Goal: Task Accomplishment & Management: Manage account settings

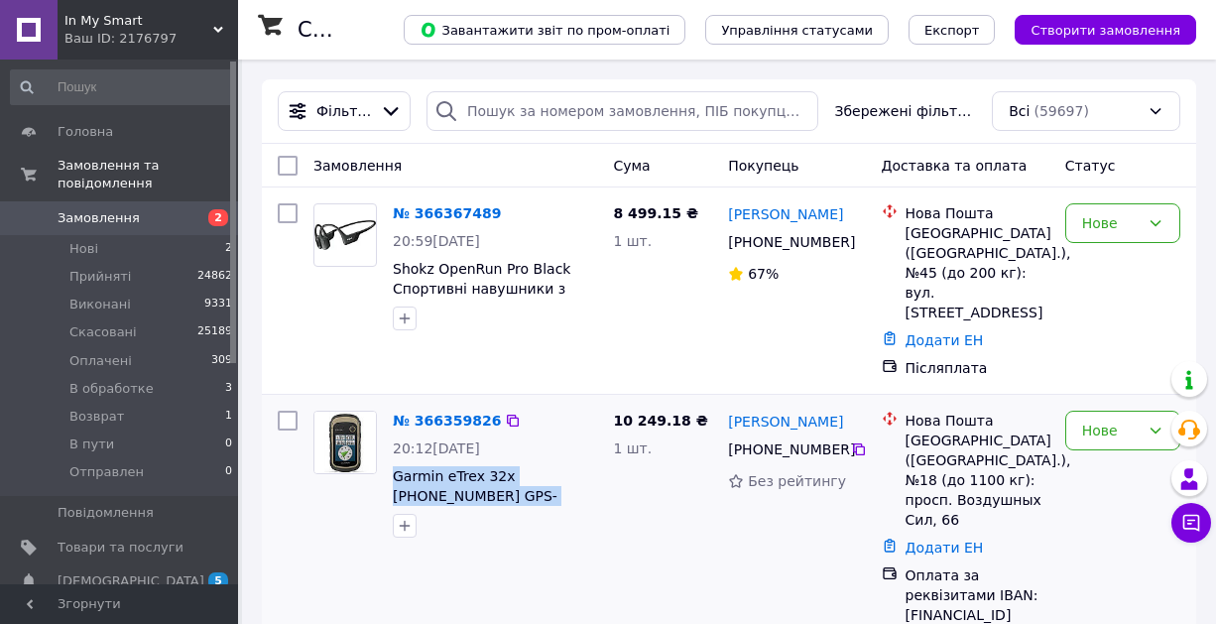
drag, startPoint x: 391, startPoint y: 452, endPoint x: 518, endPoint y: 484, distance: 130.8
click at [514, 480] on div "№ 366359826 20:12, 12.10.2025 Garmin eTrex 32x 010-02257-01 GPS- навігатор" at bounding box center [495, 474] width 220 height 143
copy span "Garmin eTrex 32x [PHONE_NUMBER] GPS- навігатор"
click at [857, 441] on icon at bounding box center [859, 449] width 16 height 16
click at [1094, 420] on div "Нове" at bounding box center [1111, 430] width 58 height 22
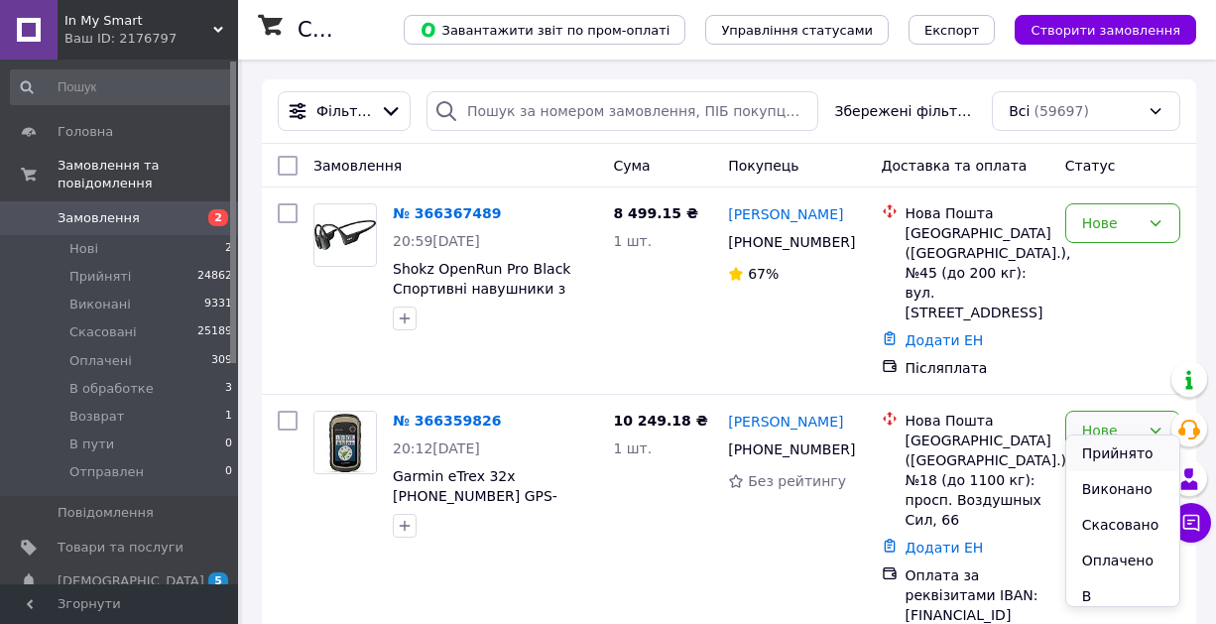
click at [1090, 449] on li "Прийнято" at bounding box center [1122, 453] width 113 height 36
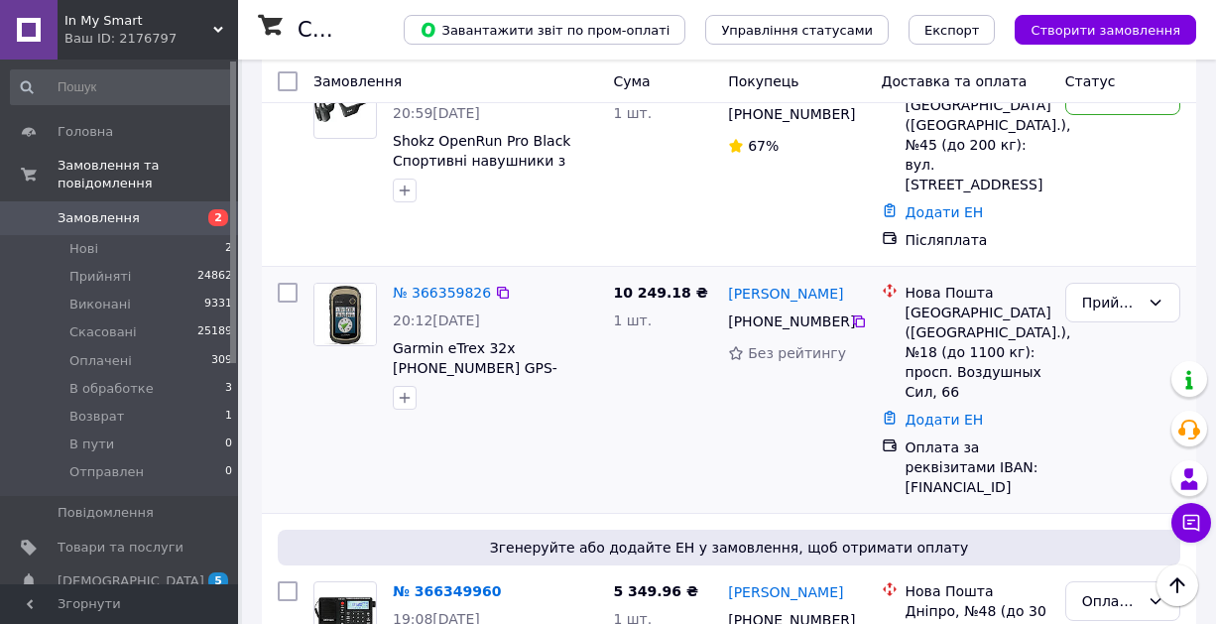
scroll to position [238, 0]
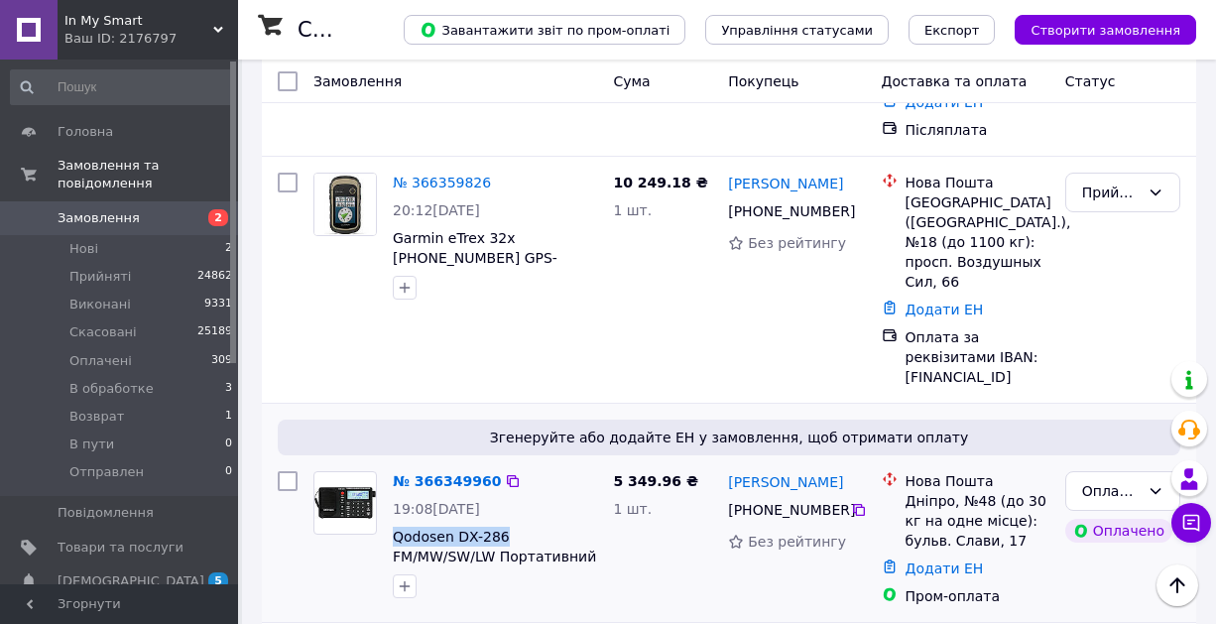
drag, startPoint x: 392, startPoint y: 494, endPoint x: 514, endPoint y: 494, distance: 122.0
click at [503, 499] on div "№ 366349960 19:08, 12.10.2025 Qodosen DX-286 FM/MW/SW/LW Портативний радіоприйм…" at bounding box center [495, 534] width 220 height 143
copy span "Qodosen DX-286"
click at [648, 289] on div "10 249.18 ₴ 1 шт." at bounding box center [662, 280] width 115 height 230
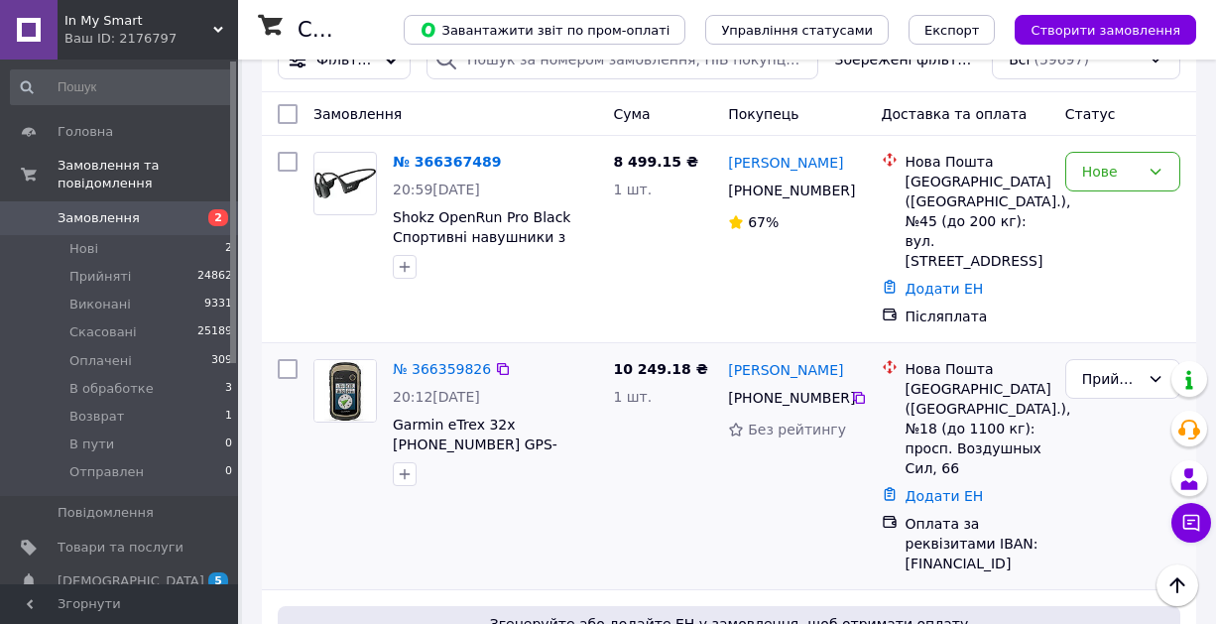
scroll to position [0, 0]
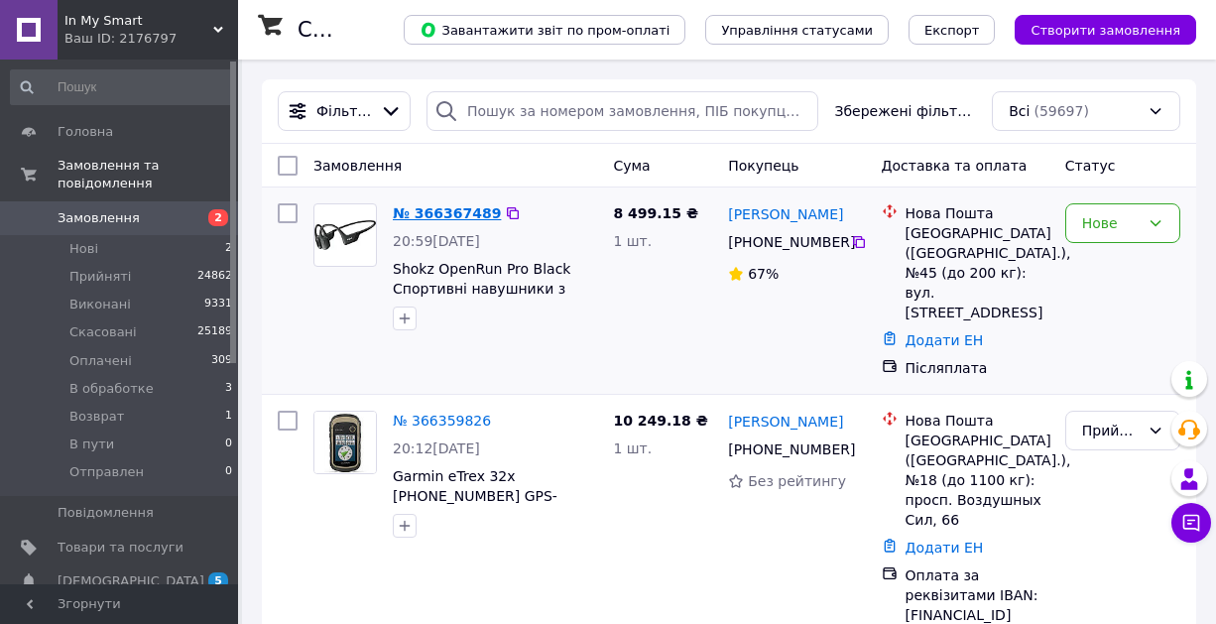
click at [430, 218] on link "№ 366367489" at bounding box center [447, 213] width 108 height 16
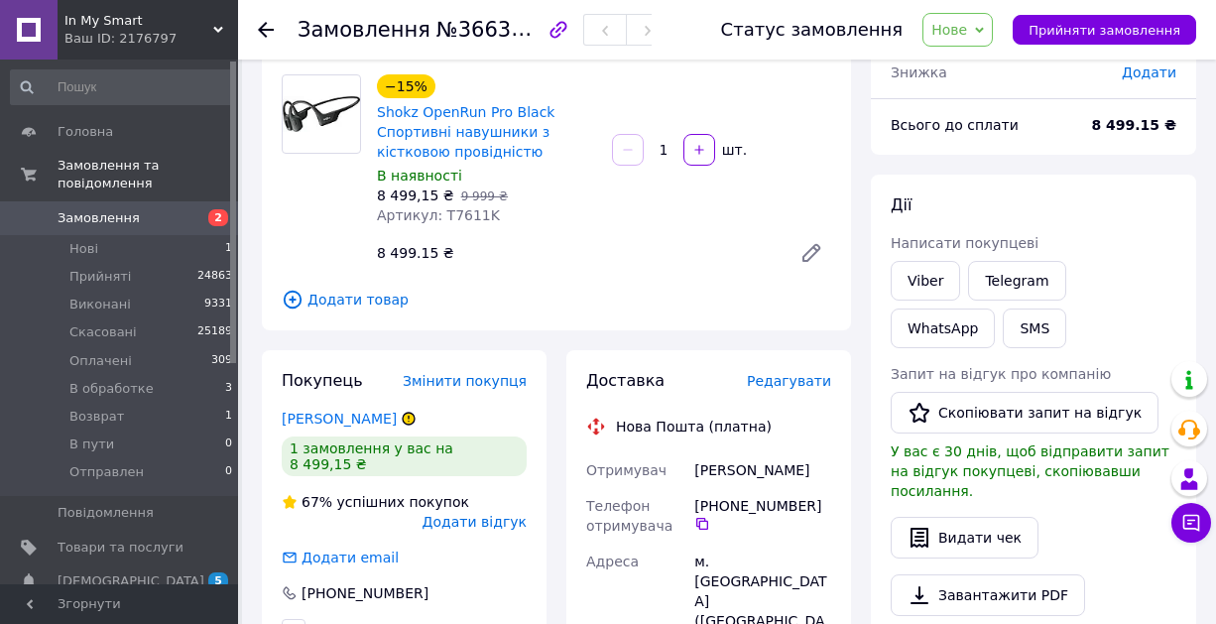
scroll to position [222, 0]
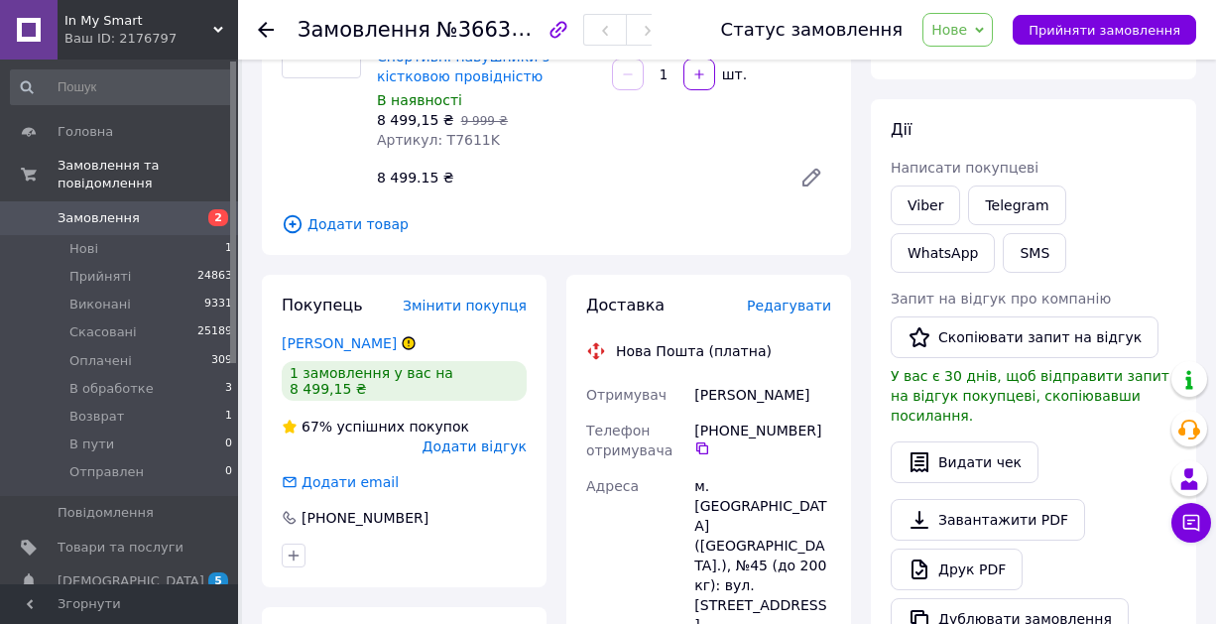
click at [403, 344] on icon at bounding box center [409, 343] width 12 height 12
click at [360, 343] on link "Фіялка Андрій" at bounding box center [339, 343] width 115 height 16
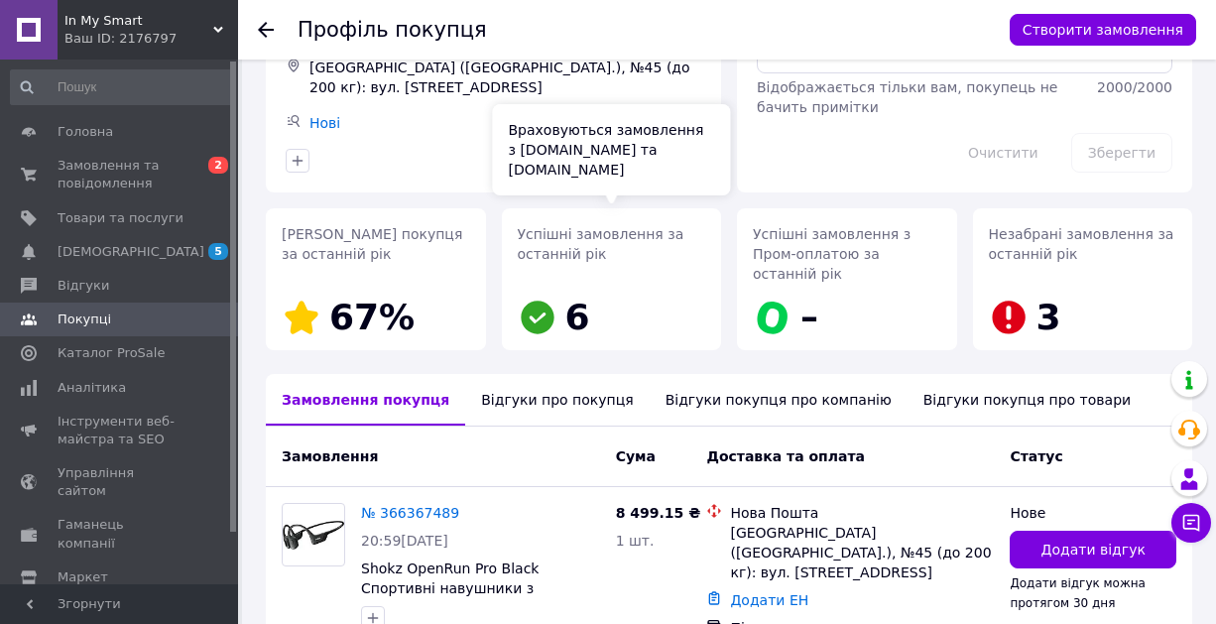
scroll to position [268, 0]
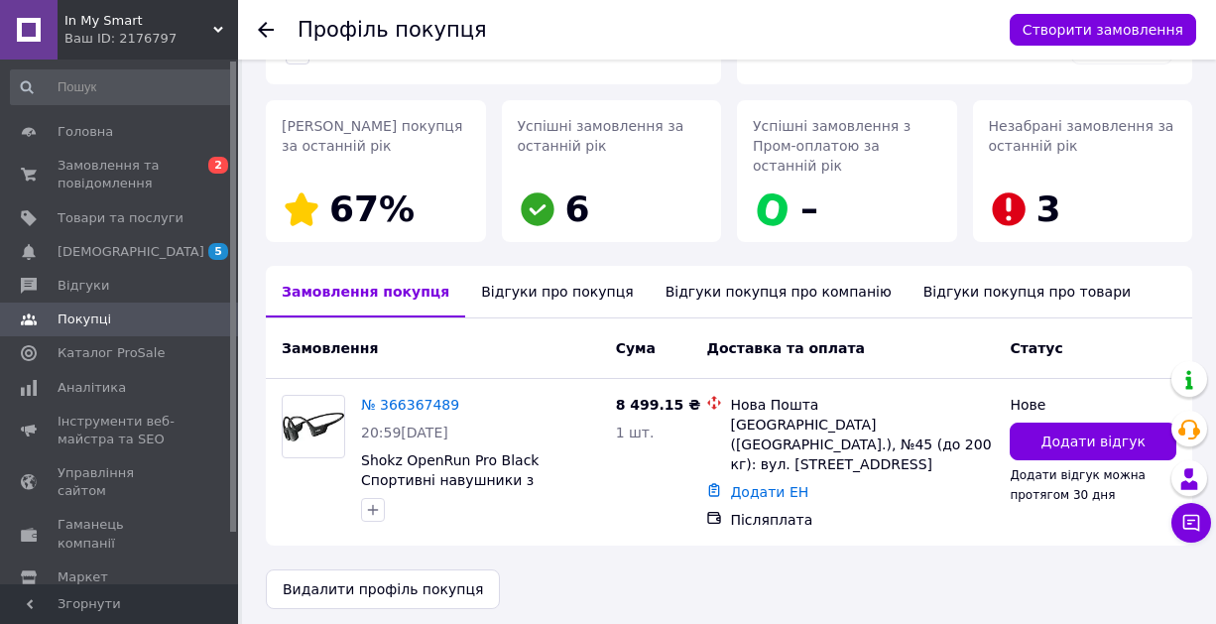
click at [531, 297] on div "Відгуки про покупця" at bounding box center [556, 292] width 183 height 52
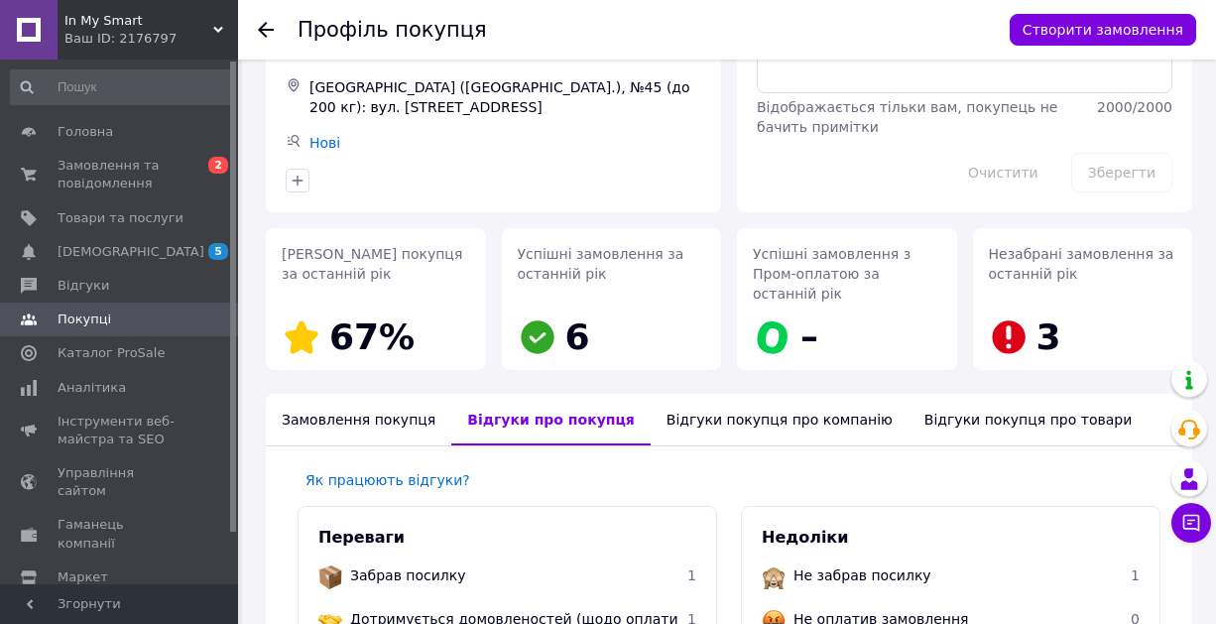
scroll to position [0, 0]
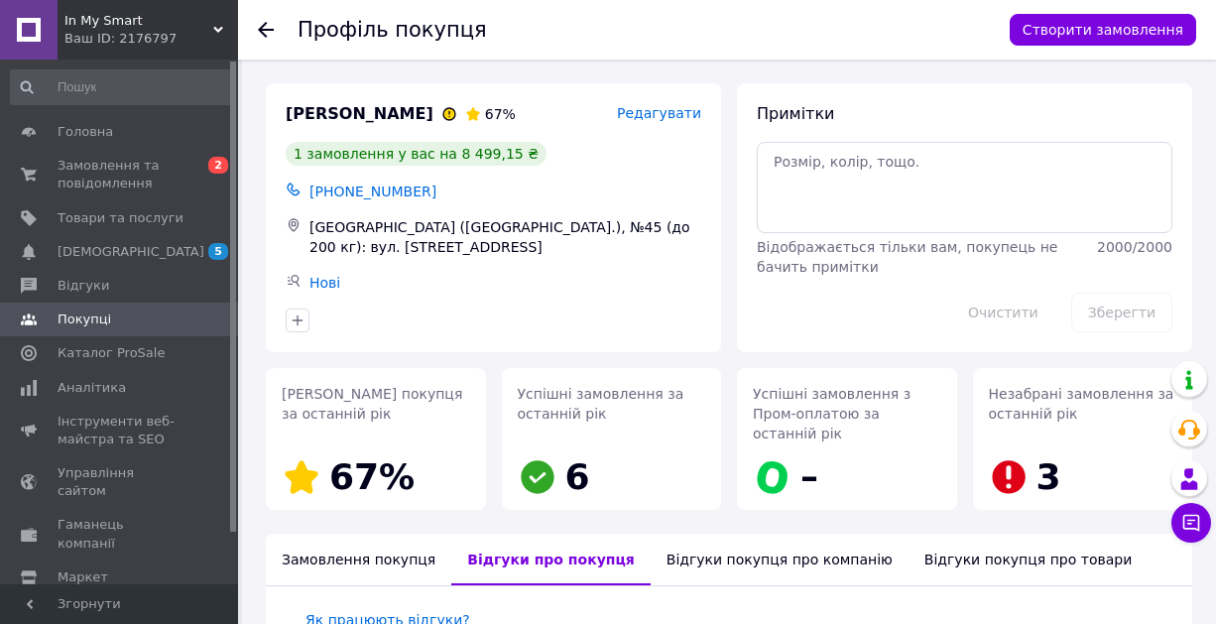
click at [711, 549] on div "Відгуки покупця про компанію" at bounding box center [780, 560] width 258 height 52
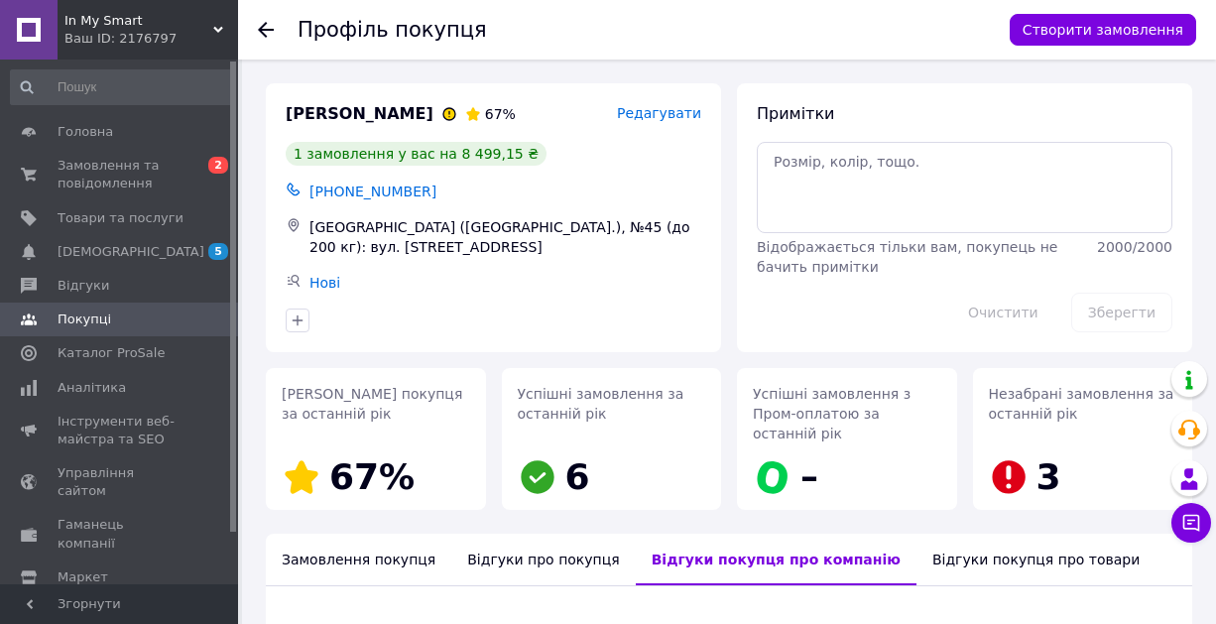
scroll to position [346, 0]
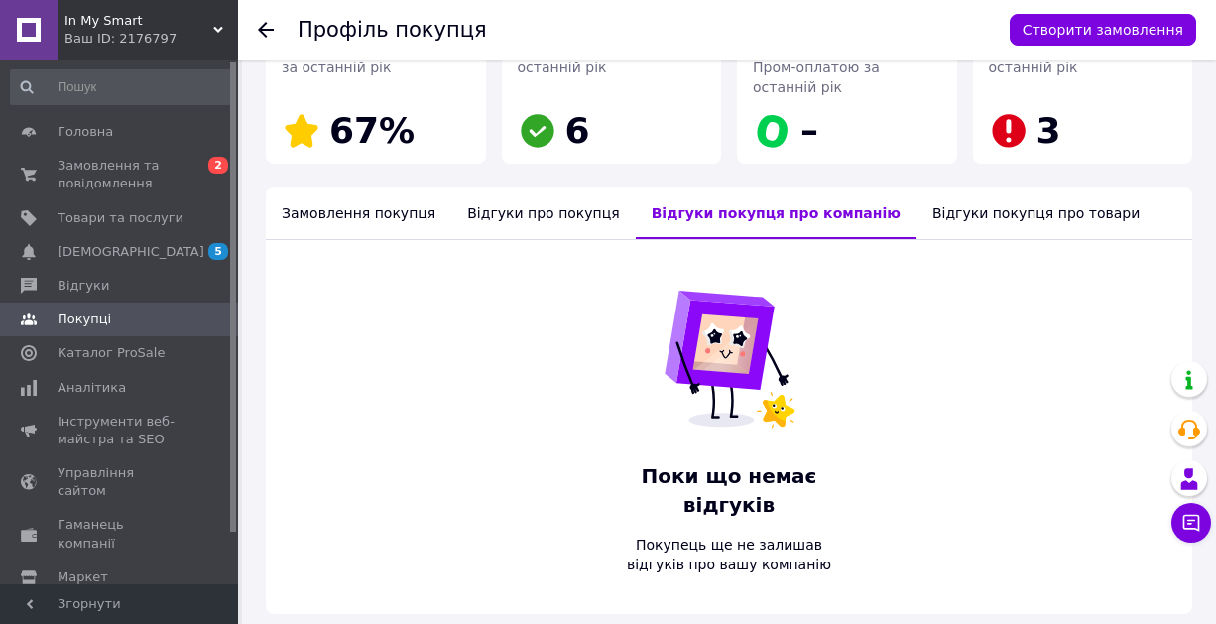
click at [916, 205] on div "Відгуки покупця про товари" at bounding box center [1035, 213] width 239 height 52
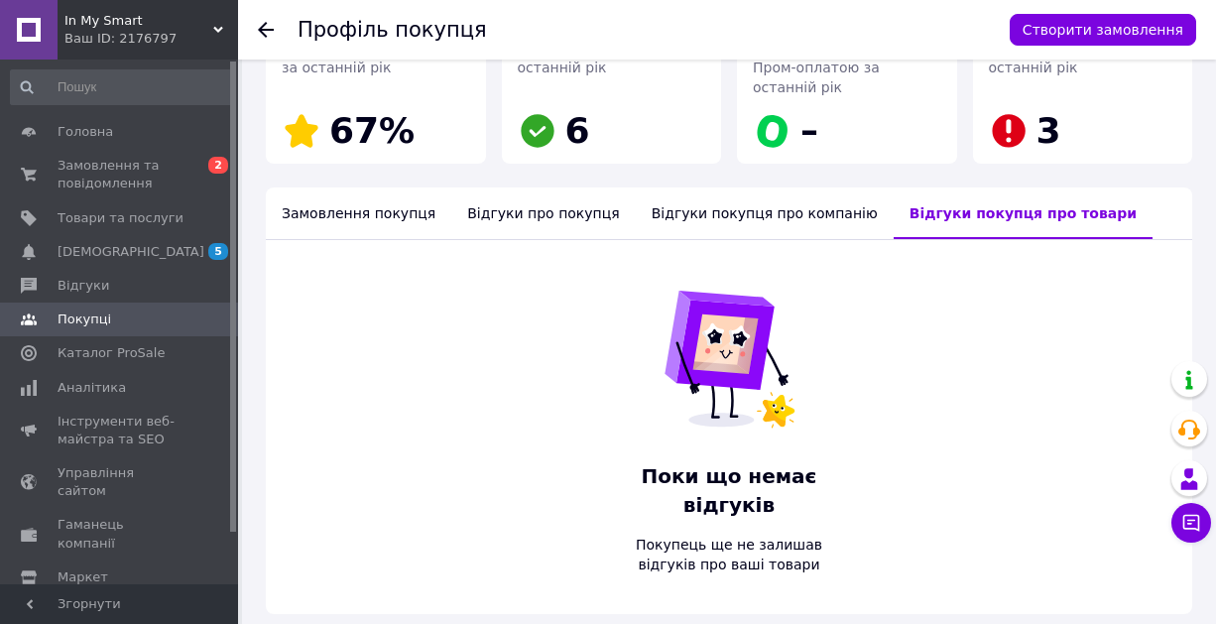
click at [338, 199] on div "Замовлення покупця" at bounding box center [358, 213] width 185 height 52
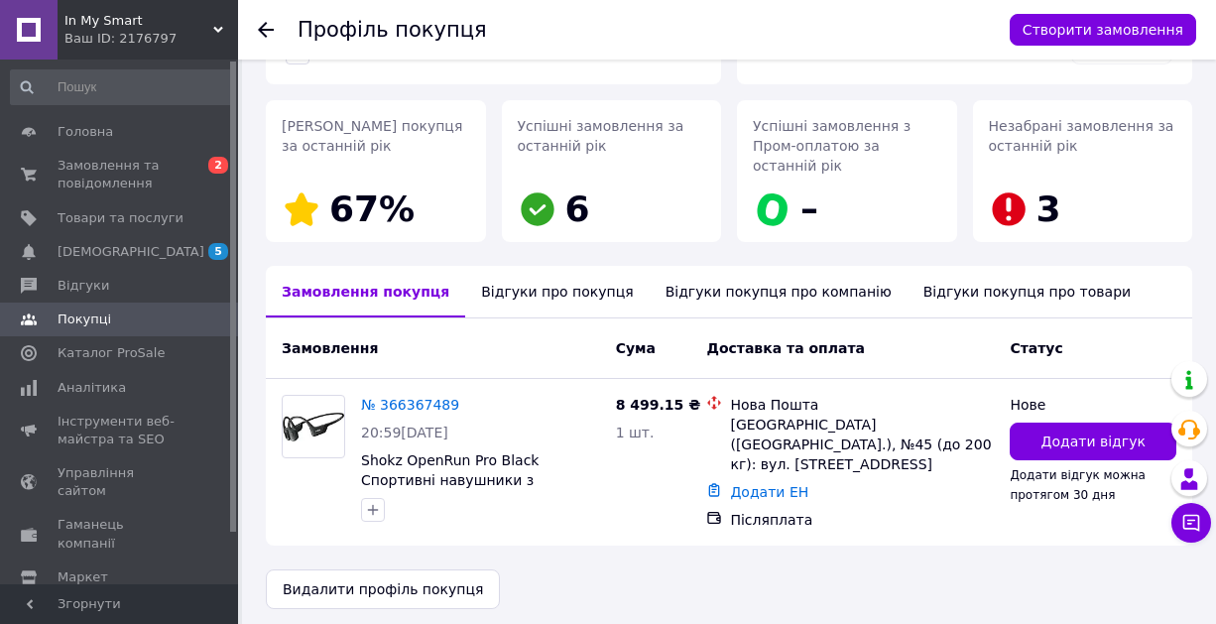
scroll to position [0, 0]
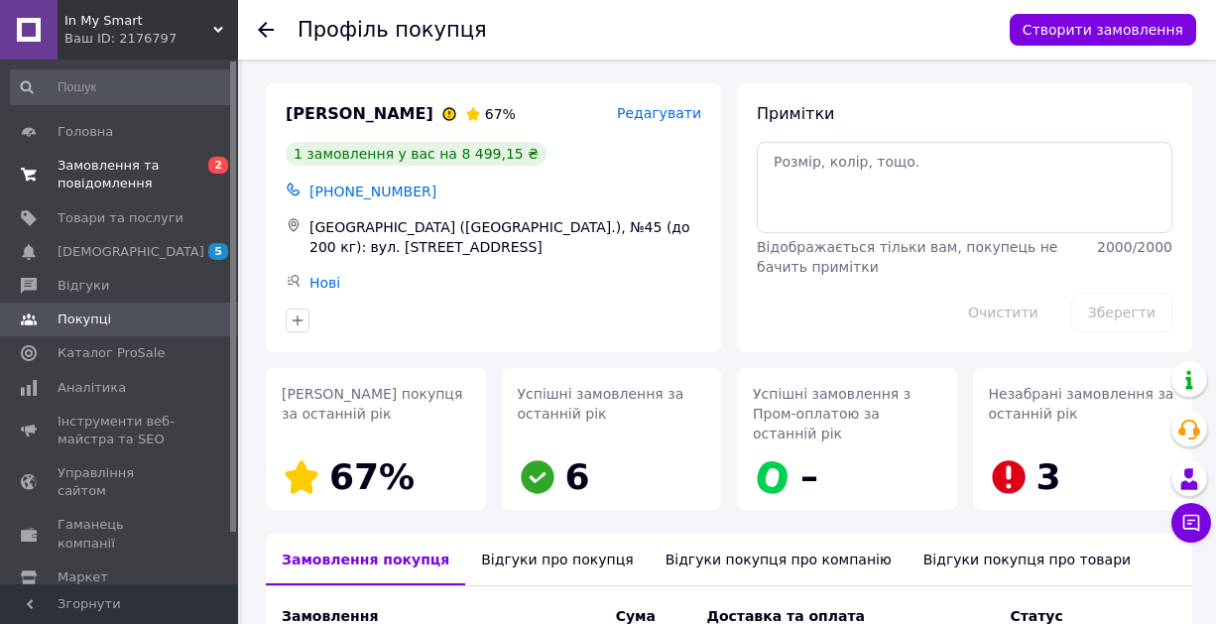
click at [144, 180] on span "Замовлення та повідомлення" at bounding box center [121, 175] width 126 height 36
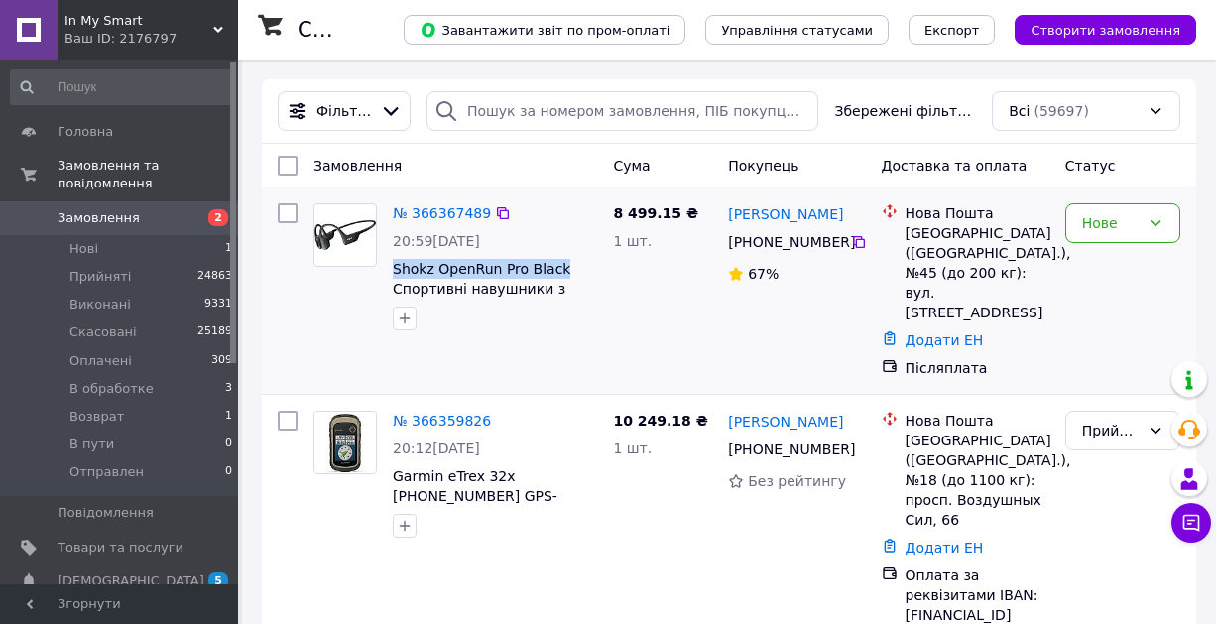
drag, startPoint x: 572, startPoint y: 269, endPoint x: 390, endPoint y: 271, distance: 182.5
click at [389, 271] on div "№ 366367489 20:59, 12.10.2025 Shokz OpenRun Pro Black Спортивні навушники з кіс…" at bounding box center [495, 266] width 220 height 143
copy span "Shokz OpenRun Pro Black"
click at [862, 240] on icon at bounding box center [859, 242] width 12 height 12
click at [1103, 227] on div "Нове" at bounding box center [1111, 223] width 58 height 22
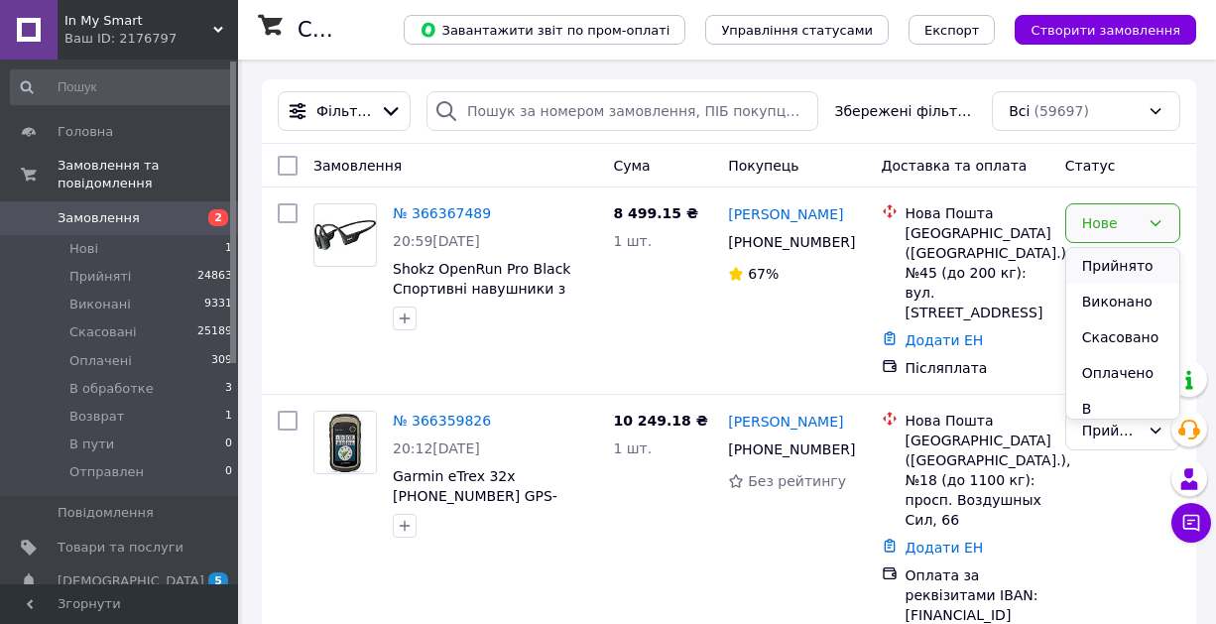
click at [1097, 257] on li "Прийнято" at bounding box center [1122, 266] width 113 height 36
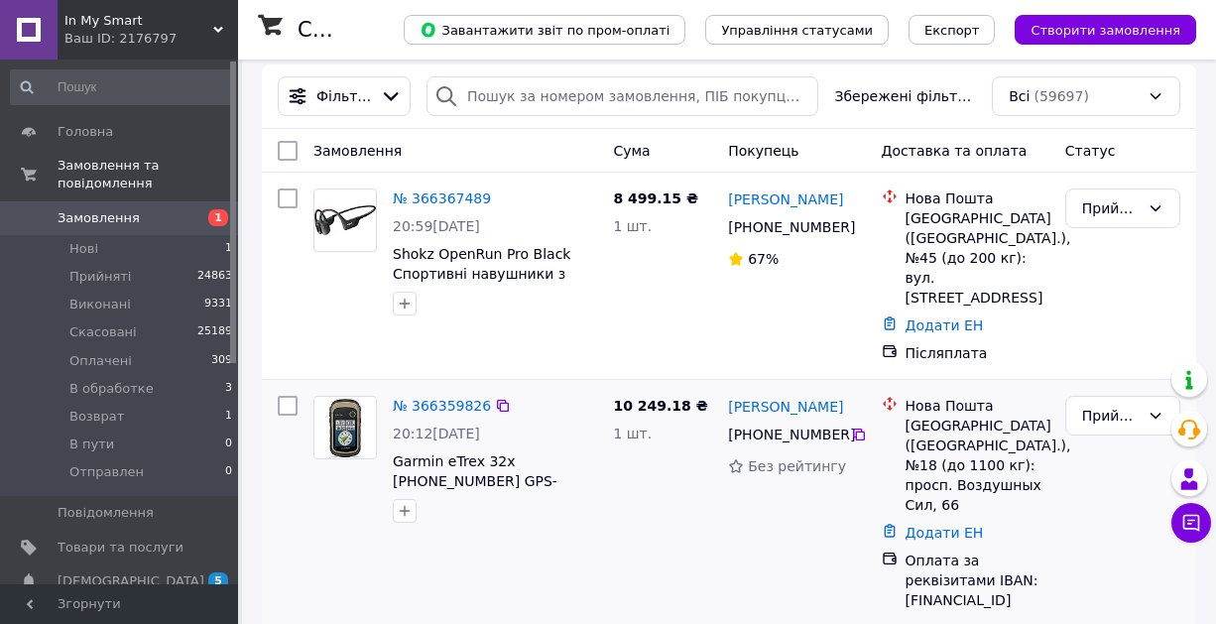
scroll to position [182, 0]
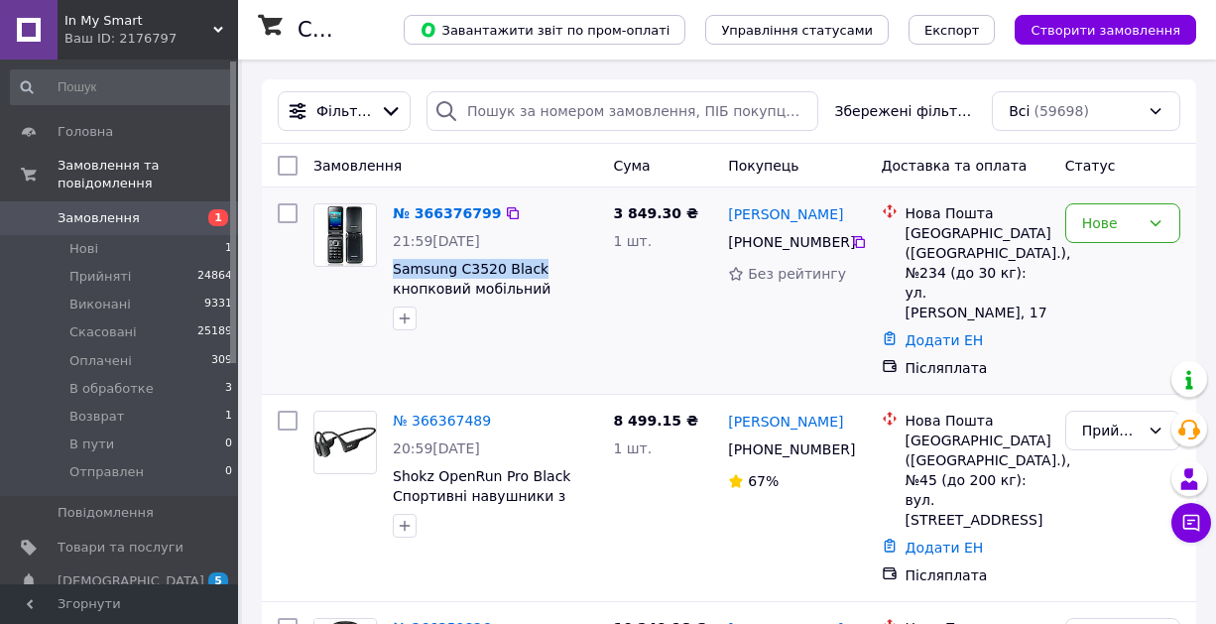
drag, startPoint x: 392, startPoint y: 269, endPoint x: 543, endPoint y: 273, distance: 151.8
click at [543, 273] on div "№ 366376799 21:59, 12.10.2025 Samsung C3520 Black кнопковий мобільний телефон р…" at bounding box center [495, 266] width 220 height 143
copy span "Samsung C3520 Black"
click at [861, 248] on icon at bounding box center [859, 242] width 12 height 12
click at [1128, 230] on div "Нове" at bounding box center [1111, 223] width 58 height 22
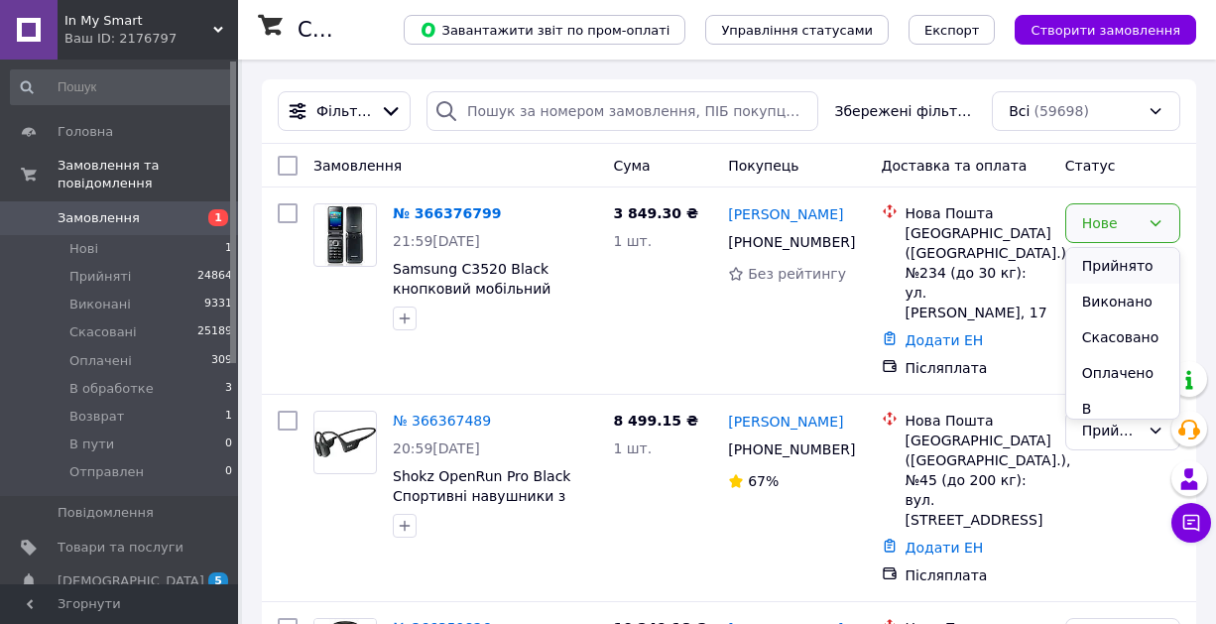
click at [1116, 258] on li "Прийнято" at bounding box center [1122, 266] width 113 height 36
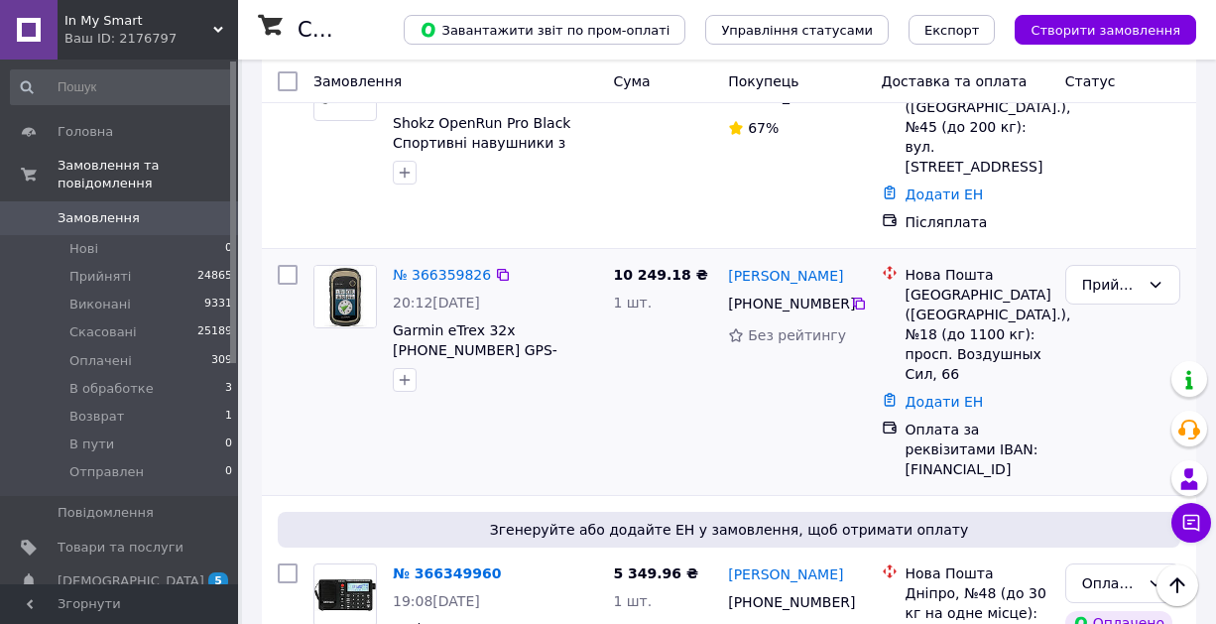
scroll to position [485, 0]
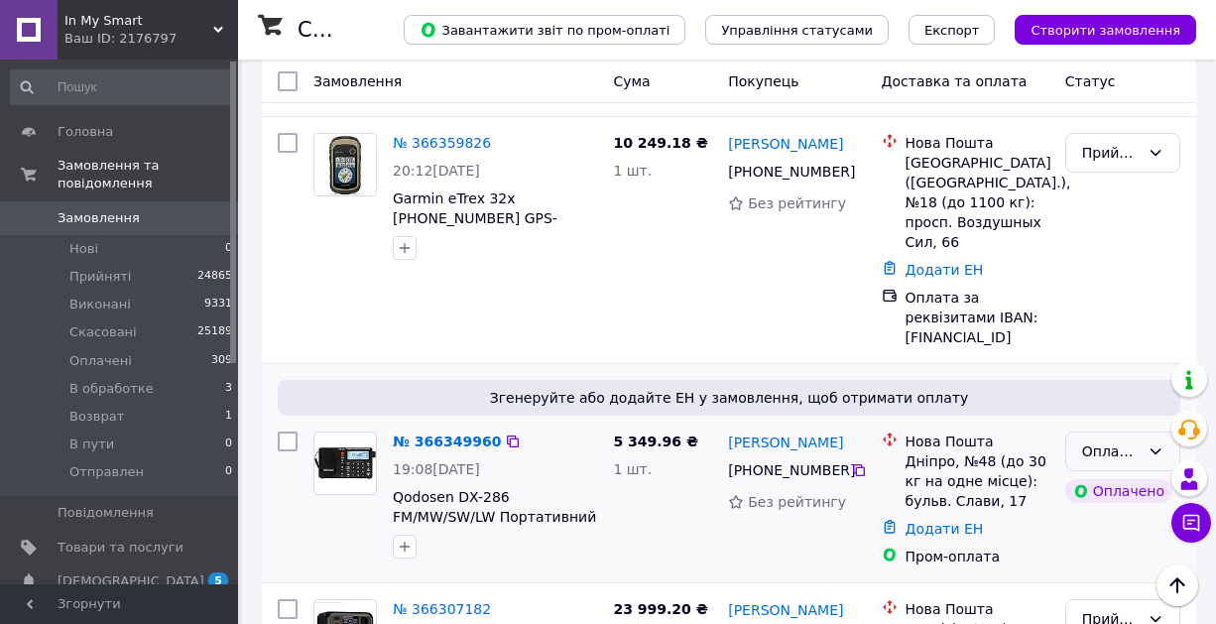
click at [1082, 440] on div "Оплачено" at bounding box center [1111, 451] width 58 height 22
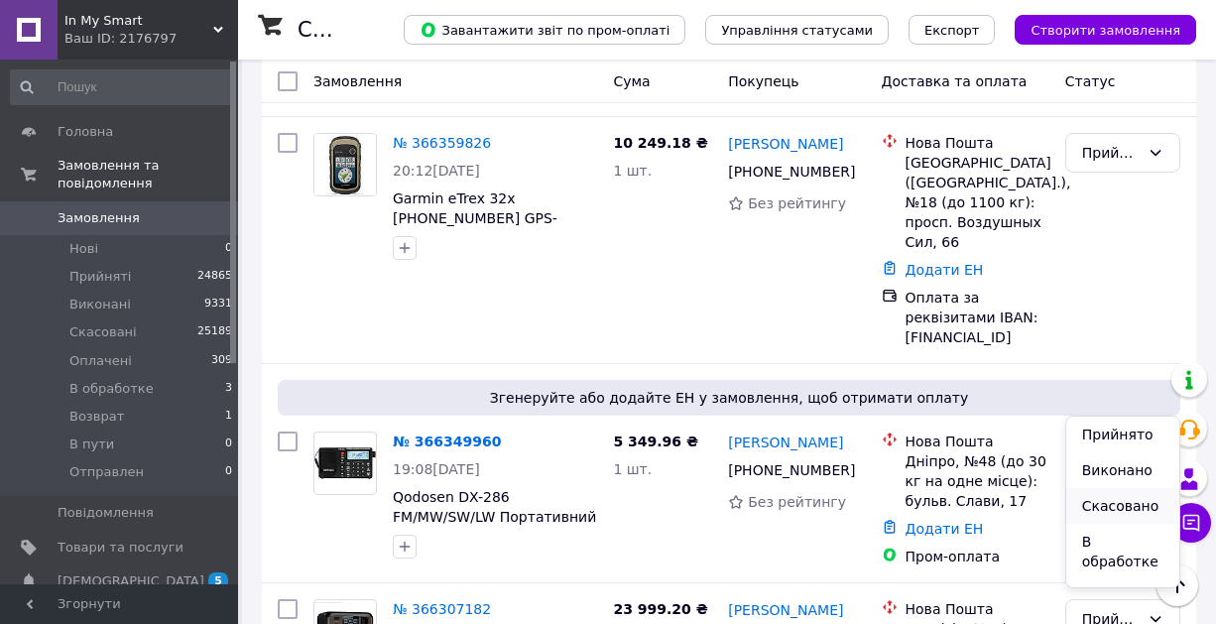
click at [1103, 503] on li "Скасовано" at bounding box center [1122, 506] width 113 height 36
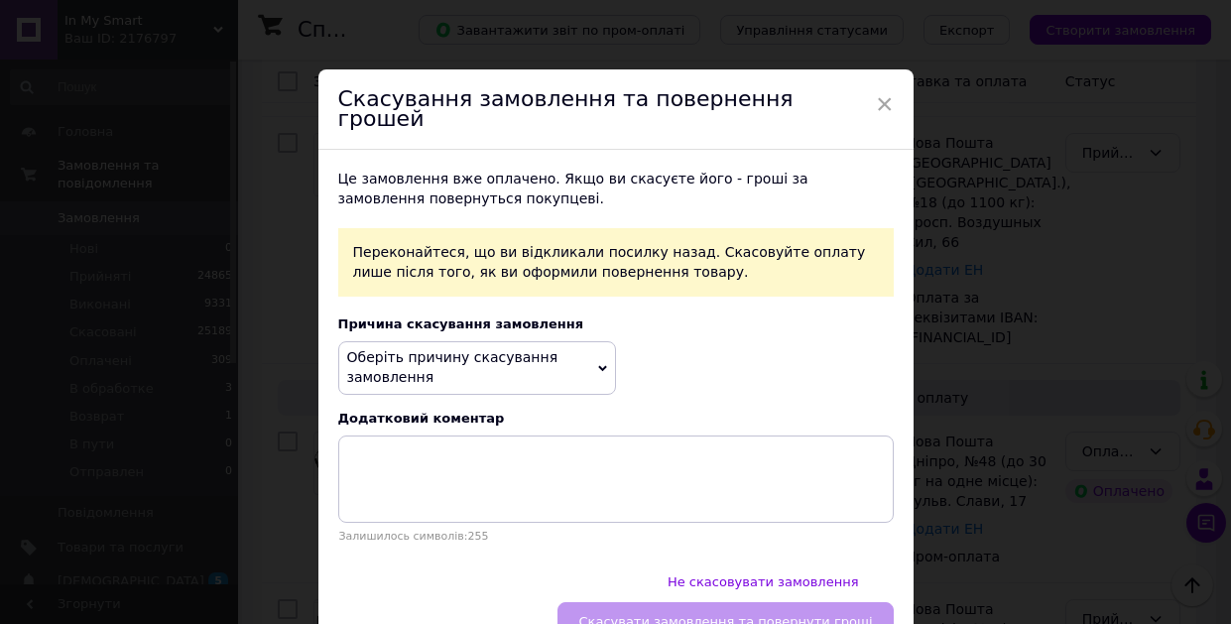
click at [543, 341] on span "Оберіть причину скасування замовлення" at bounding box center [477, 367] width 278 height 53
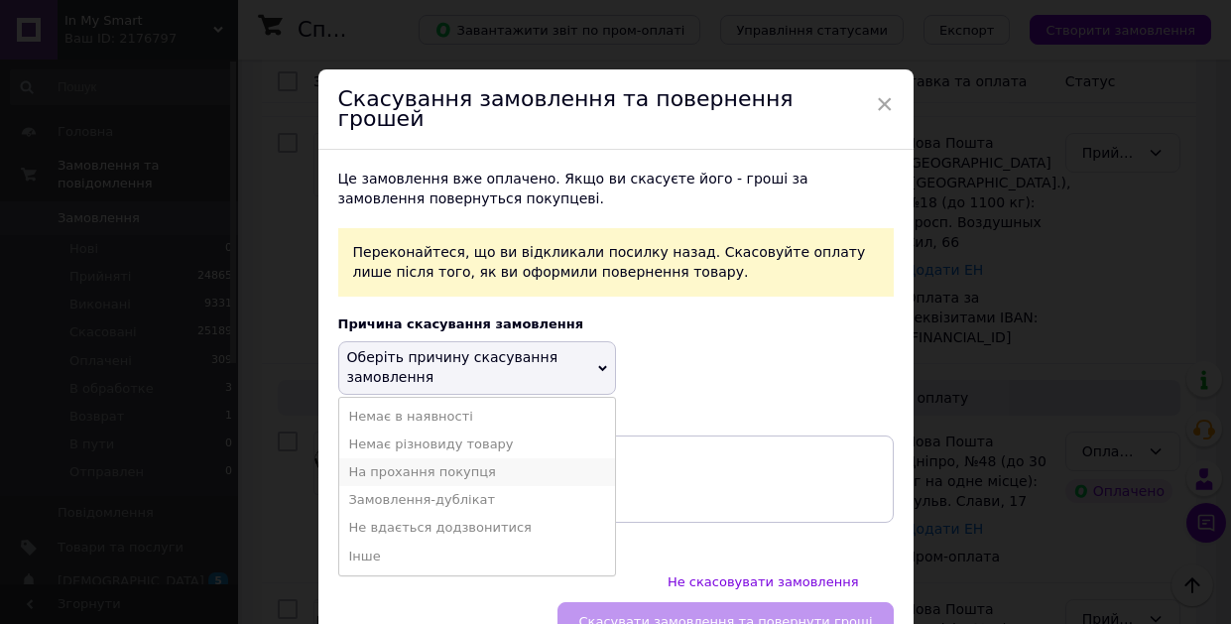
click at [419, 458] on li "На прохання покупця" at bounding box center [477, 472] width 276 height 28
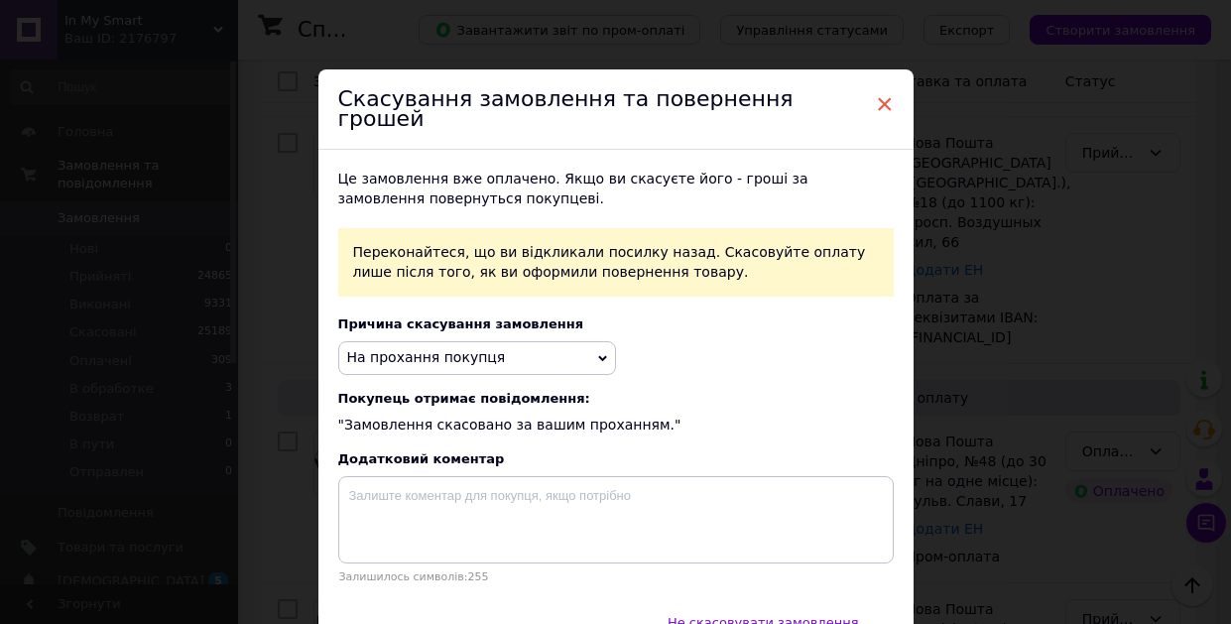
click at [883, 102] on span "×" at bounding box center [885, 104] width 18 height 34
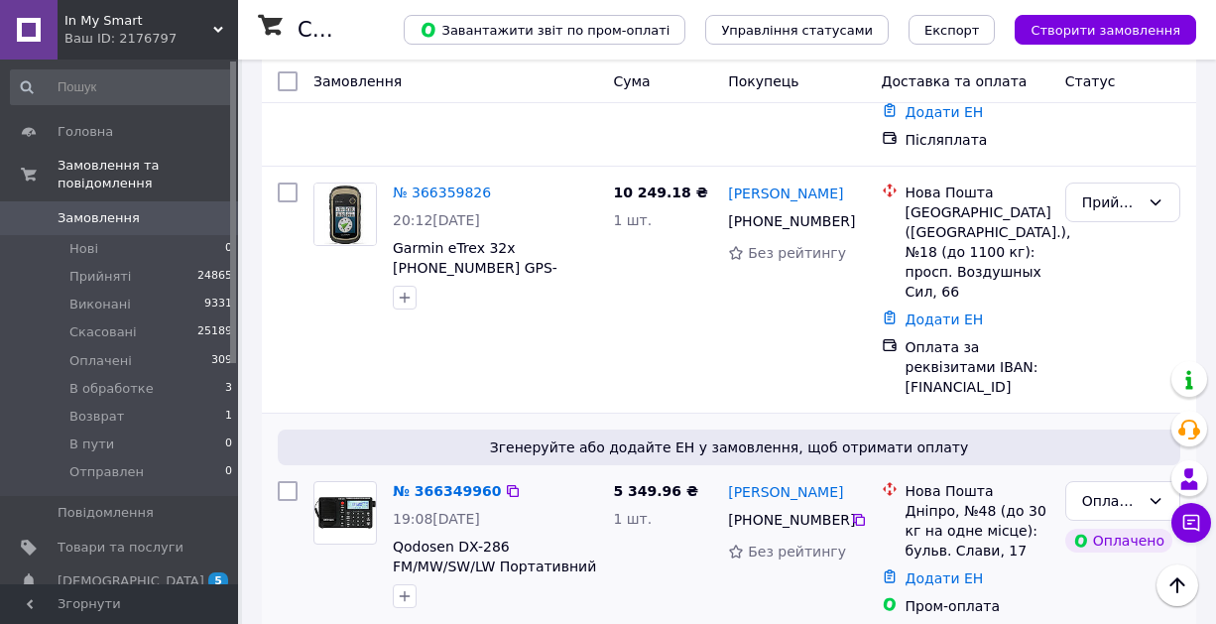
scroll to position [625, 0]
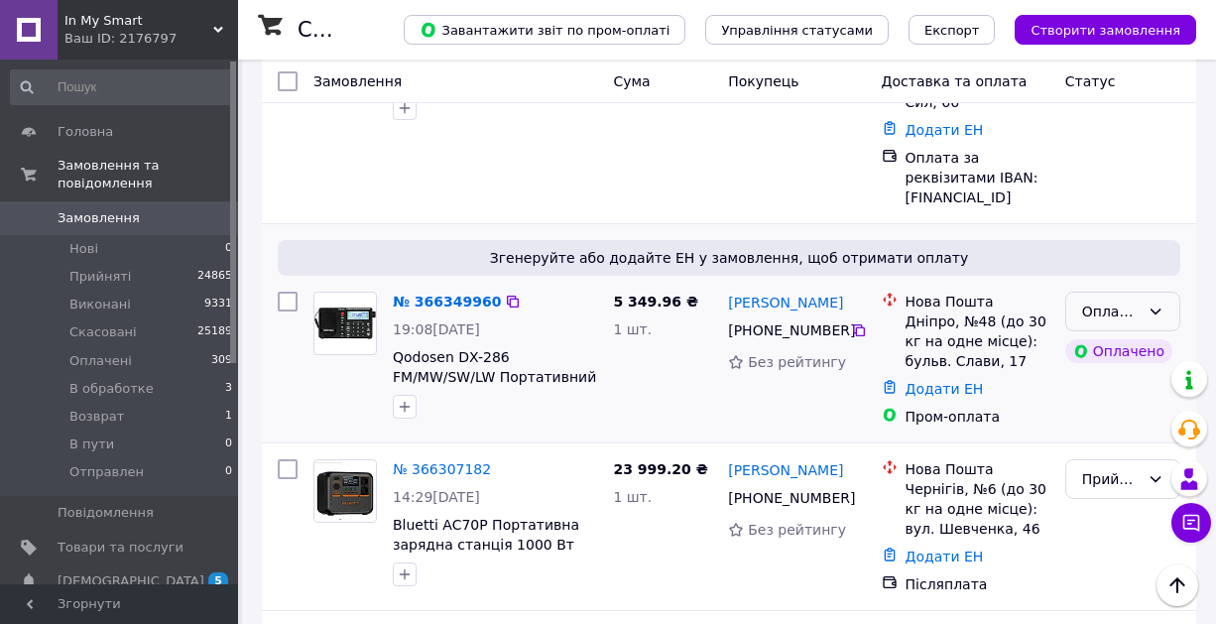
click at [1173, 292] on div "Оплачено" at bounding box center [1122, 312] width 115 height 40
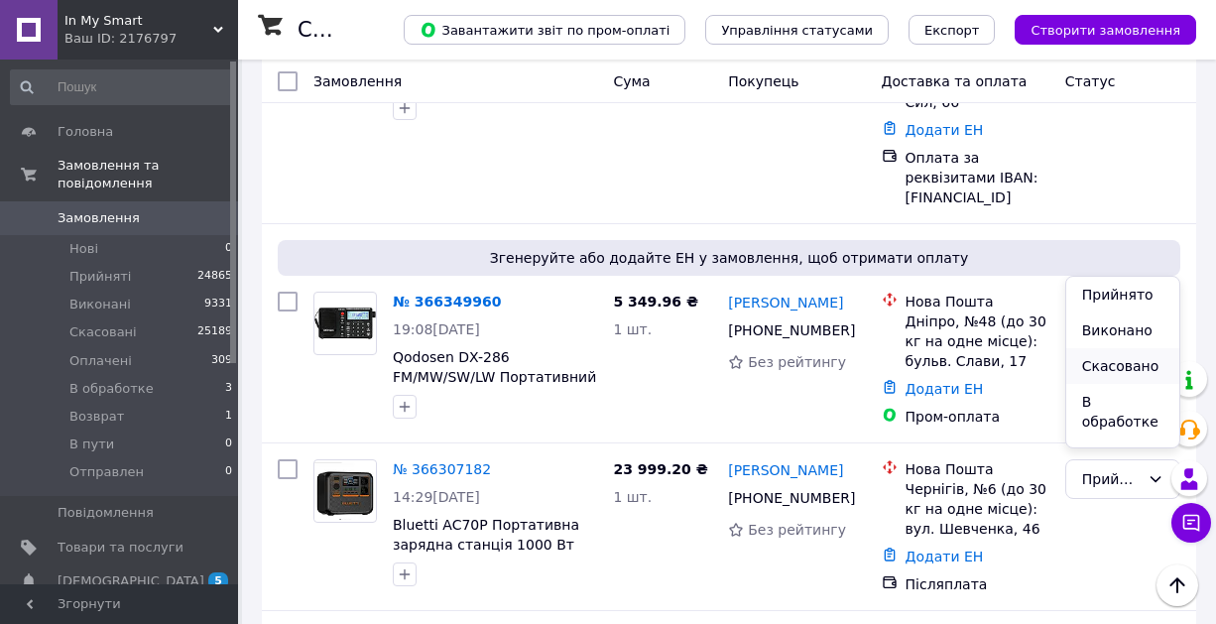
click at [1119, 375] on li "Скасовано" at bounding box center [1122, 366] width 113 height 36
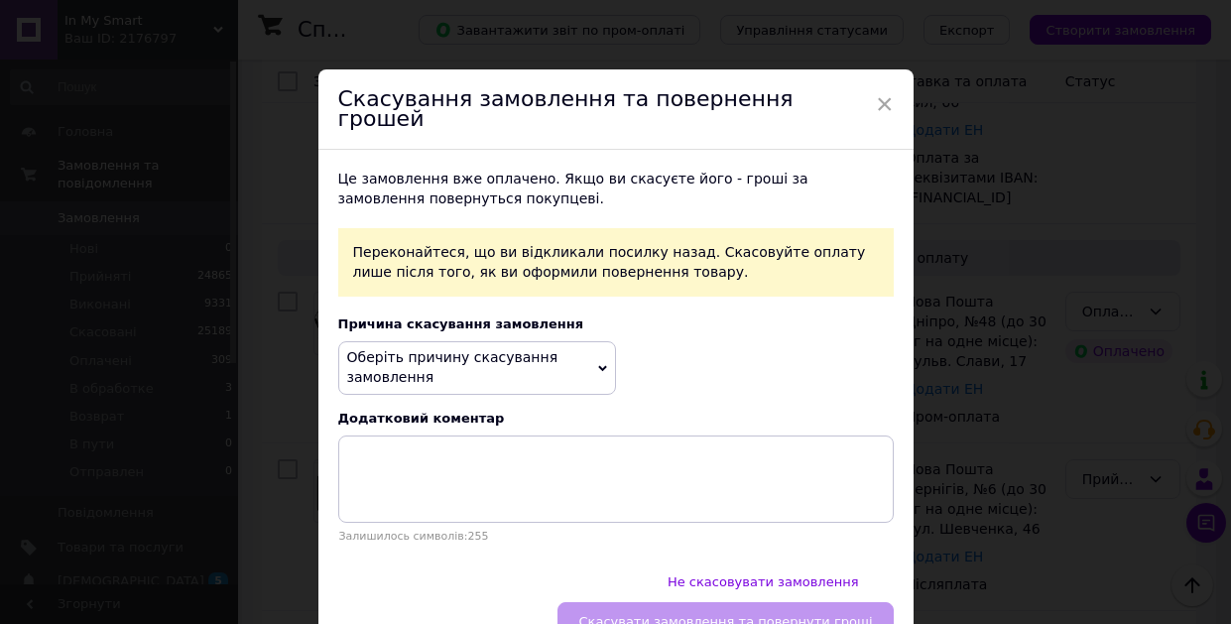
click at [429, 365] on span "Оберіть причину скасування замовлення" at bounding box center [477, 367] width 278 height 53
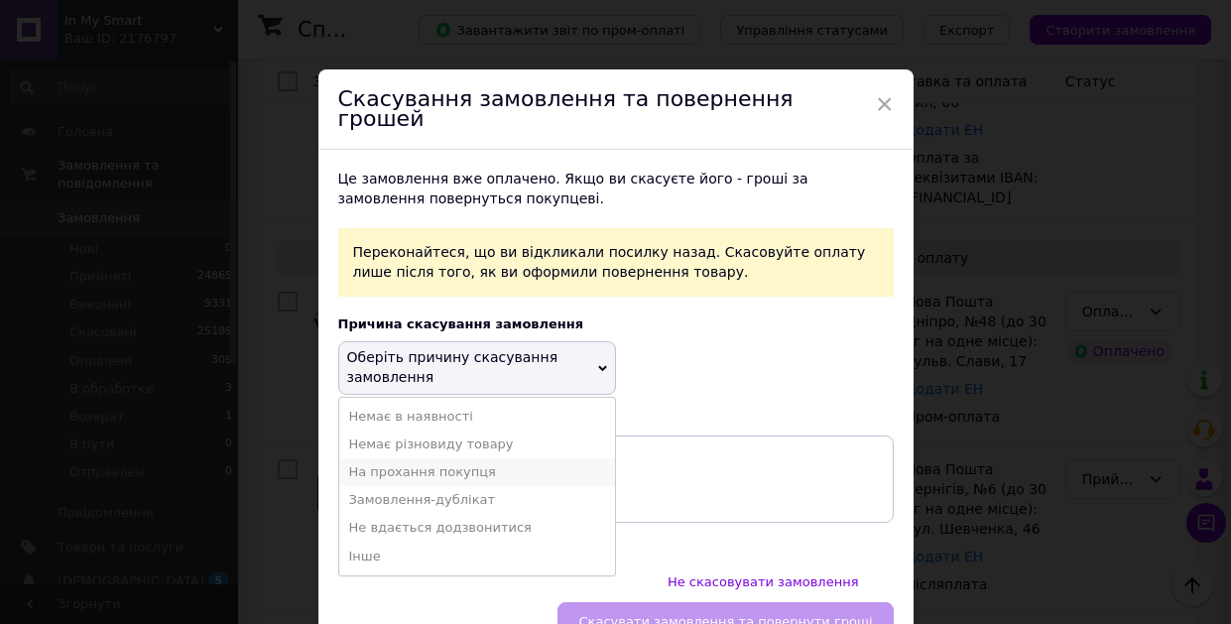
click at [452, 458] on li "На прохання покупця" at bounding box center [477, 472] width 276 height 28
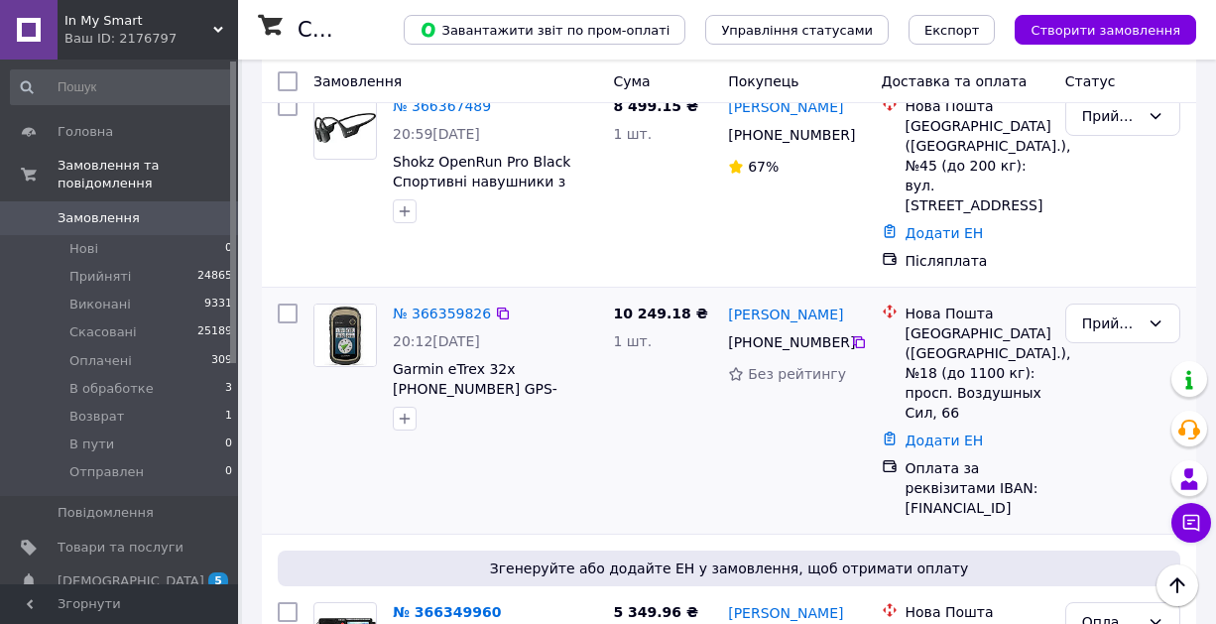
scroll to position [468, 0]
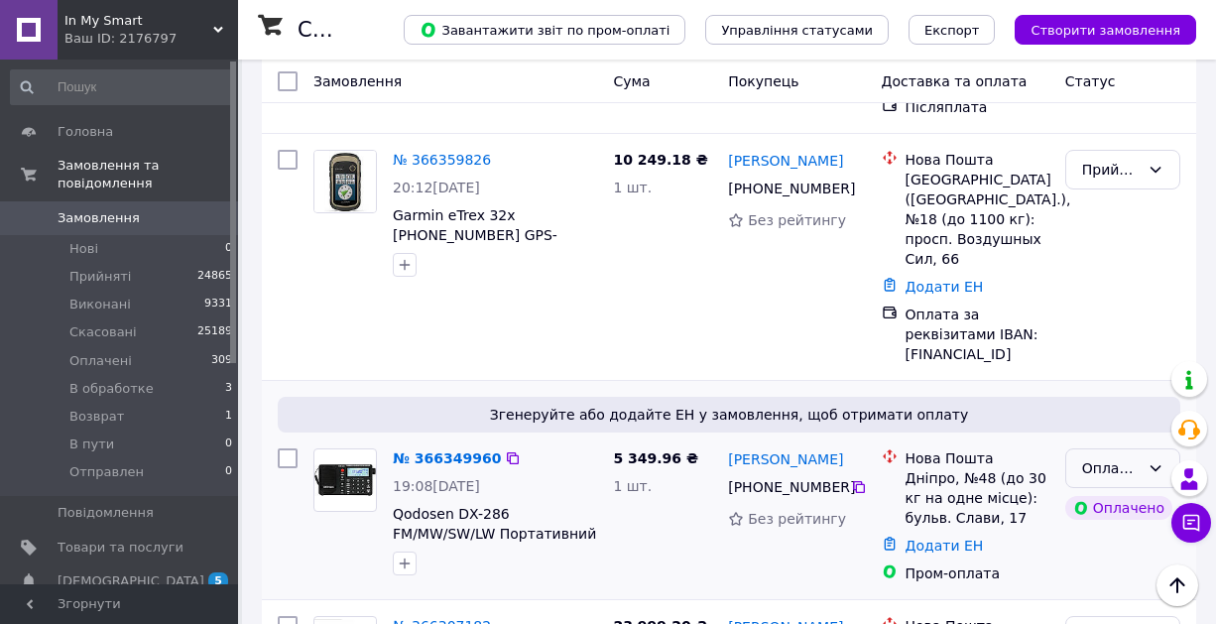
click at [1095, 457] on div "Оплачено" at bounding box center [1111, 468] width 58 height 22
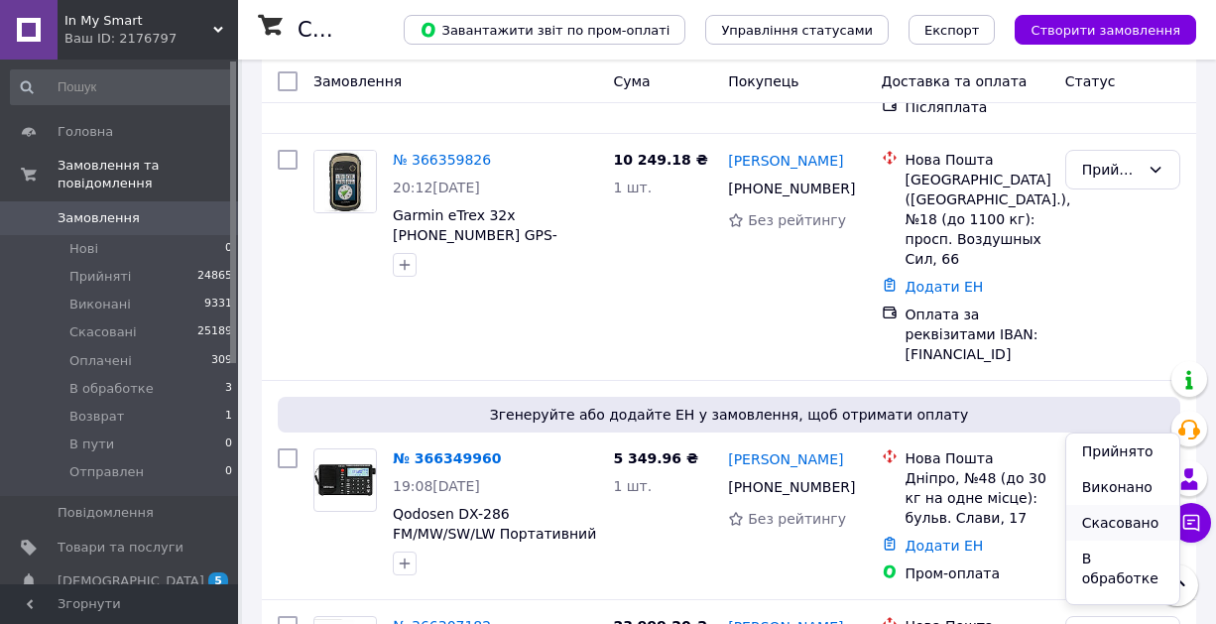
click at [1113, 522] on li "Скасовано" at bounding box center [1122, 523] width 113 height 36
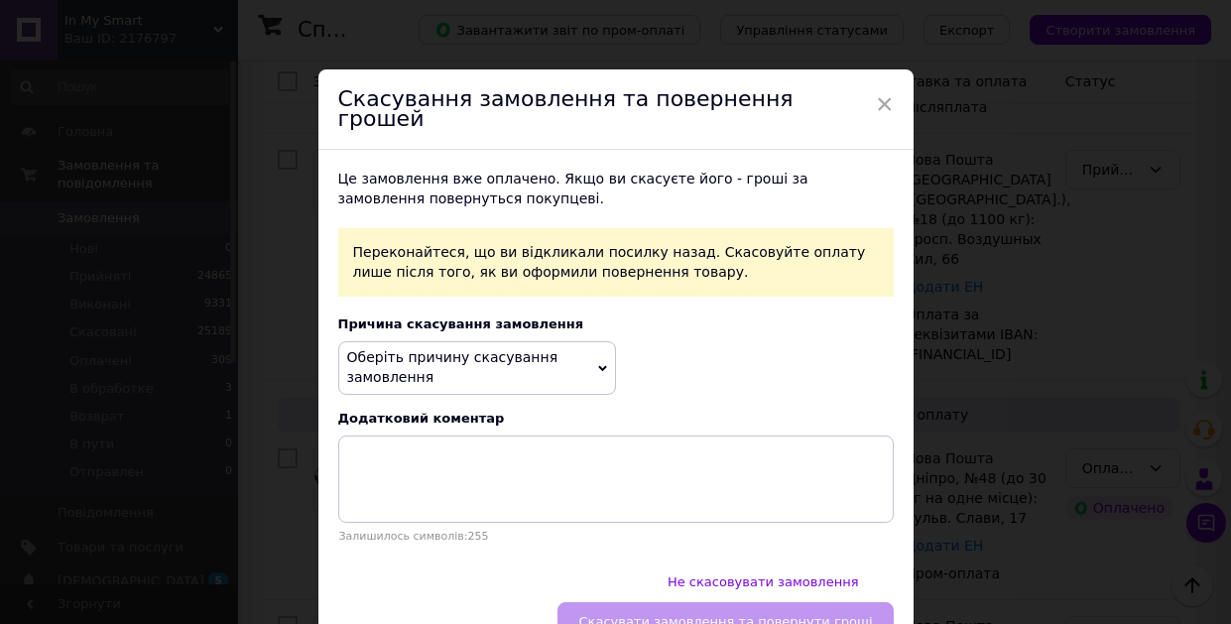
click at [535, 318] on div "Це замовлення вже оплачено. Якщо ви скасуєте його - гроші за замовлення поверну…" at bounding box center [615, 356] width 595 height 413
click at [532, 349] on span "Оберіть причину скасування замовлення" at bounding box center [452, 367] width 211 height 36
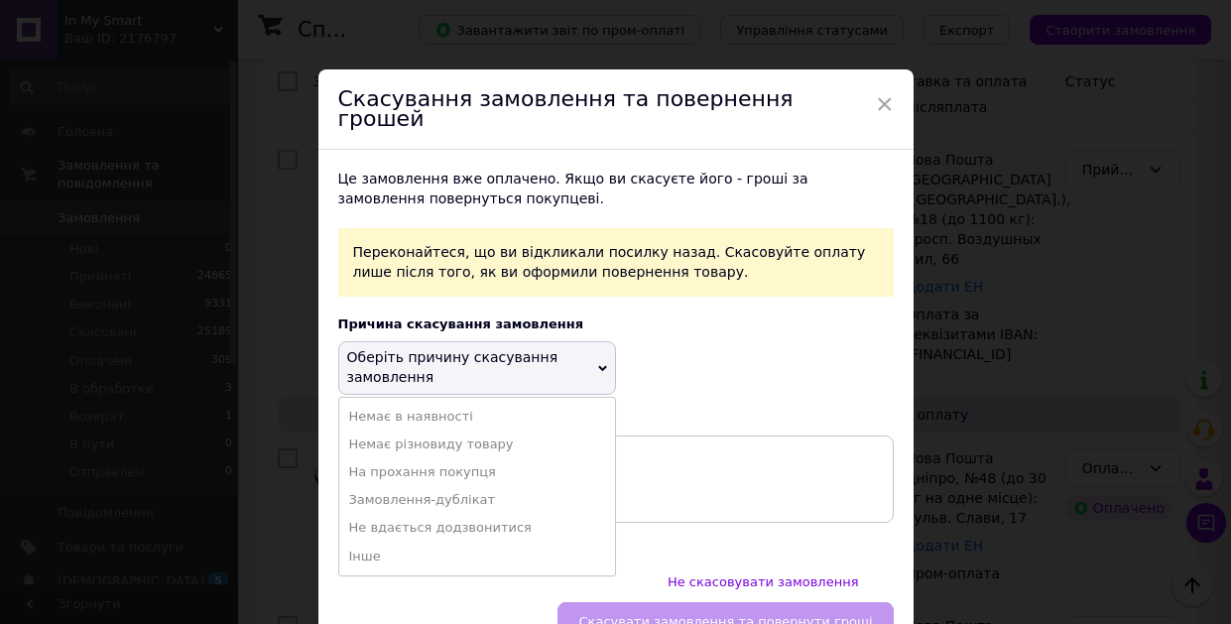
drag, startPoint x: 441, startPoint y: 455, endPoint x: 469, endPoint y: 463, distance: 28.9
click at [440, 458] on li "На прохання покупця" at bounding box center [477, 472] width 276 height 28
